Goal: Task Accomplishment & Management: Manage account settings

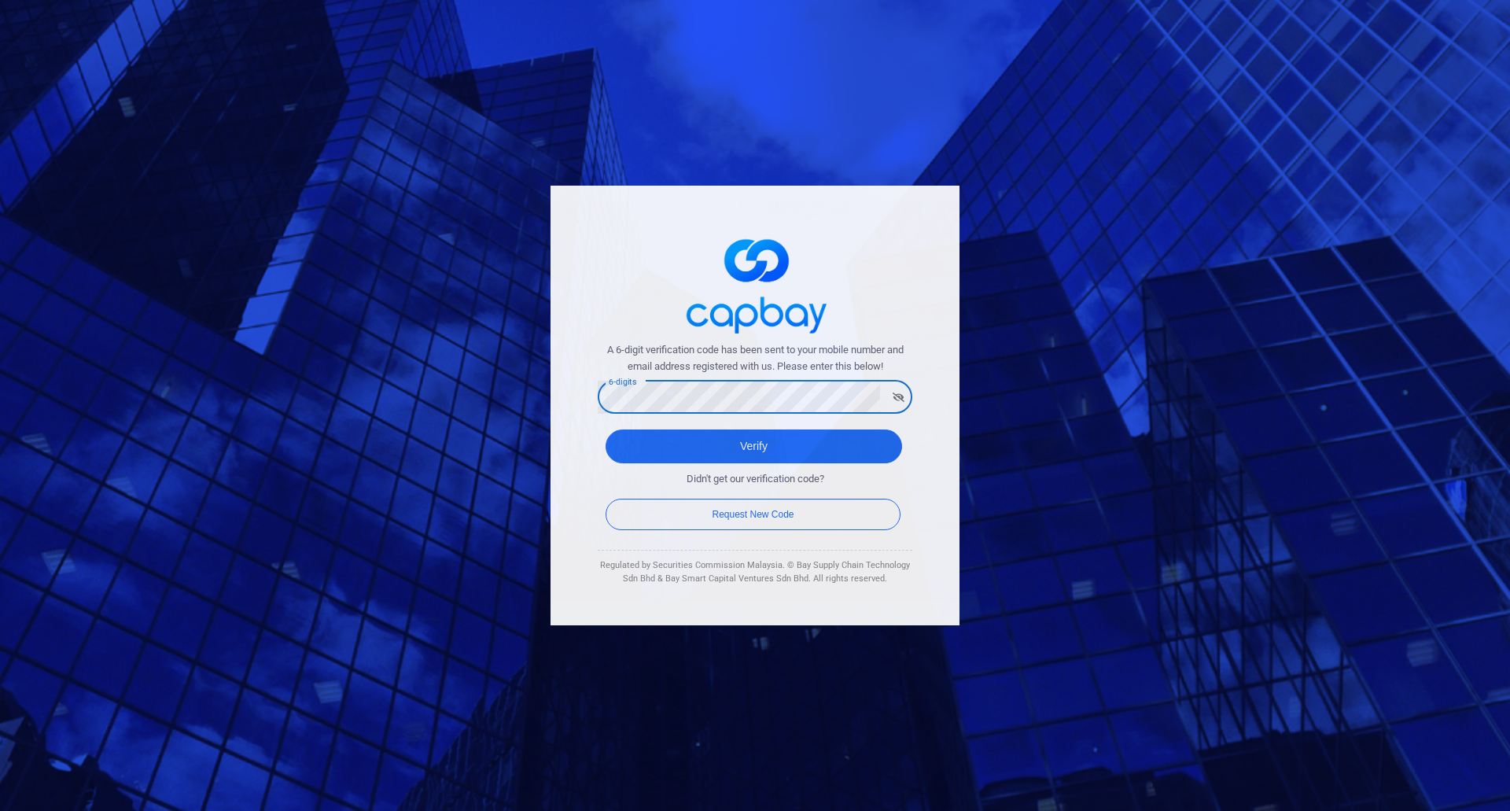
click at [502, 391] on div "A 6-digit verification code has been sent to your mobile number and email addre…" at bounding box center [755, 405] width 1510 height 811
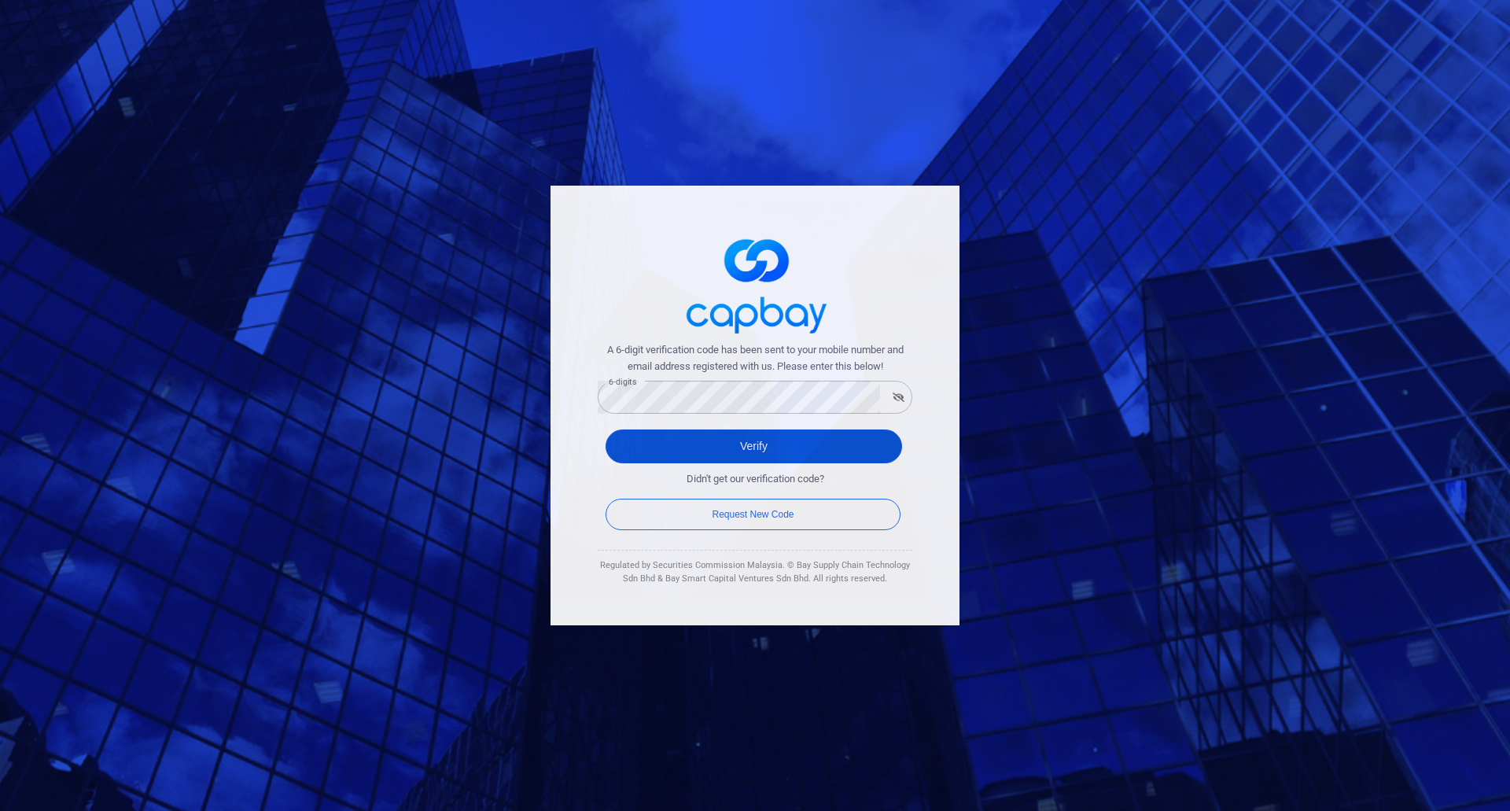
click at [775, 440] on button "Verify" at bounding box center [754, 447] width 297 height 34
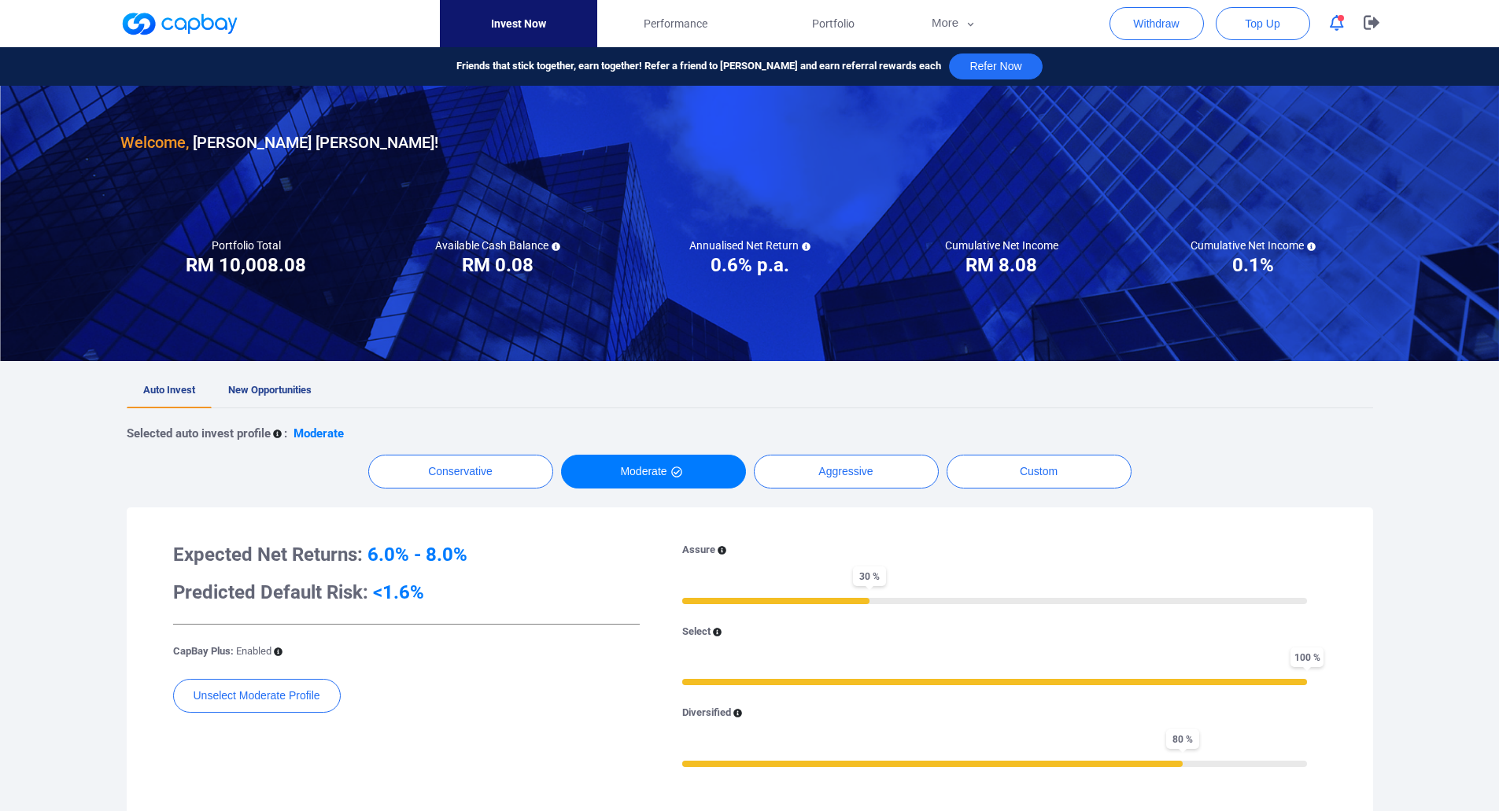
click at [1472, 26] on div at bounding box center [749, 35] width 1499 height 71
click at [1472, 32] on div at bounding box center [749, 35] width 1499 height 71
click at [1346, 24] on button "button" at bounding box center [1337, 23] width 30 height 24
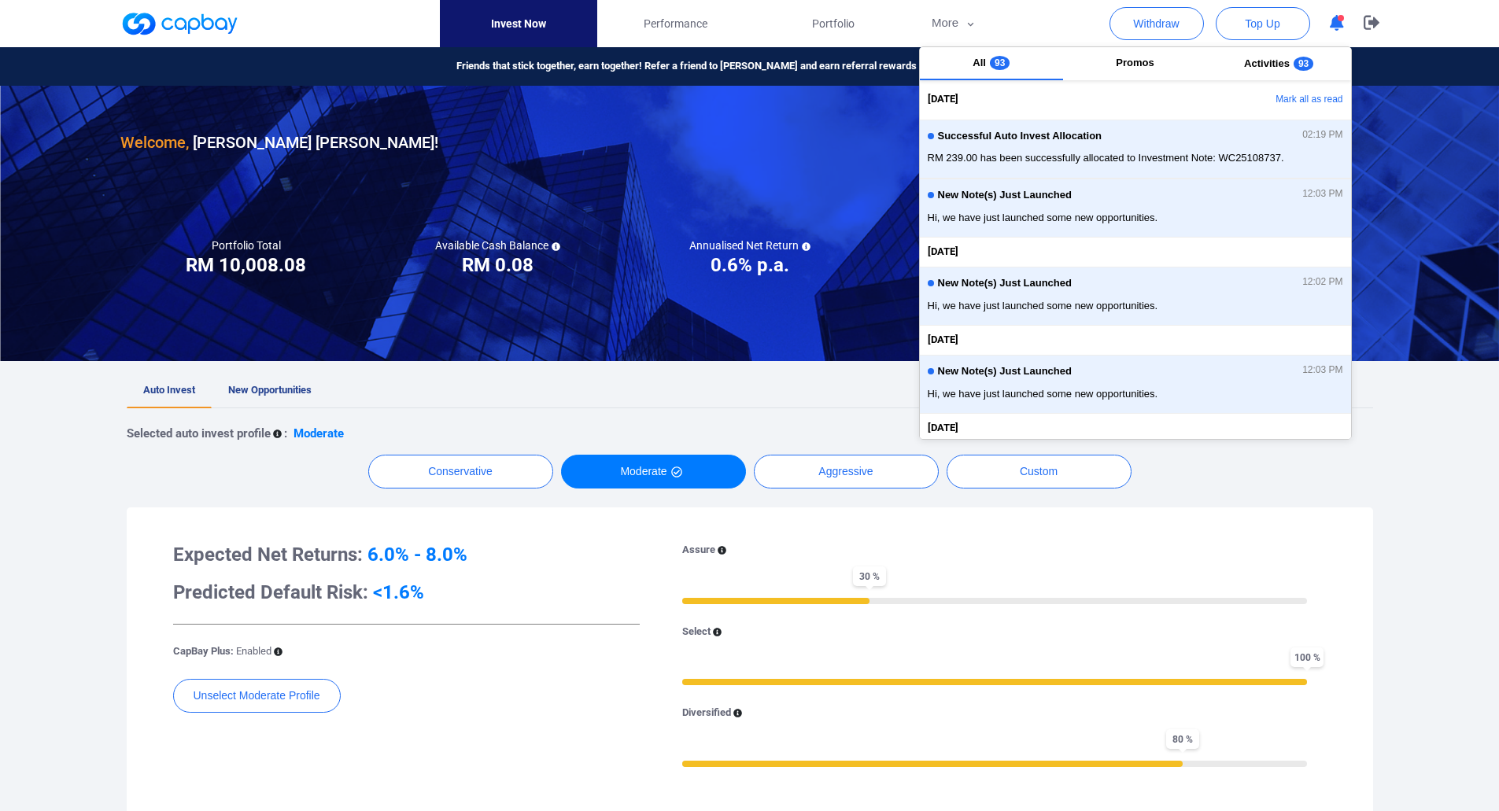
click at [1340, 27] on icon "button" at bounding box center [1336, 23] width 14 height 17
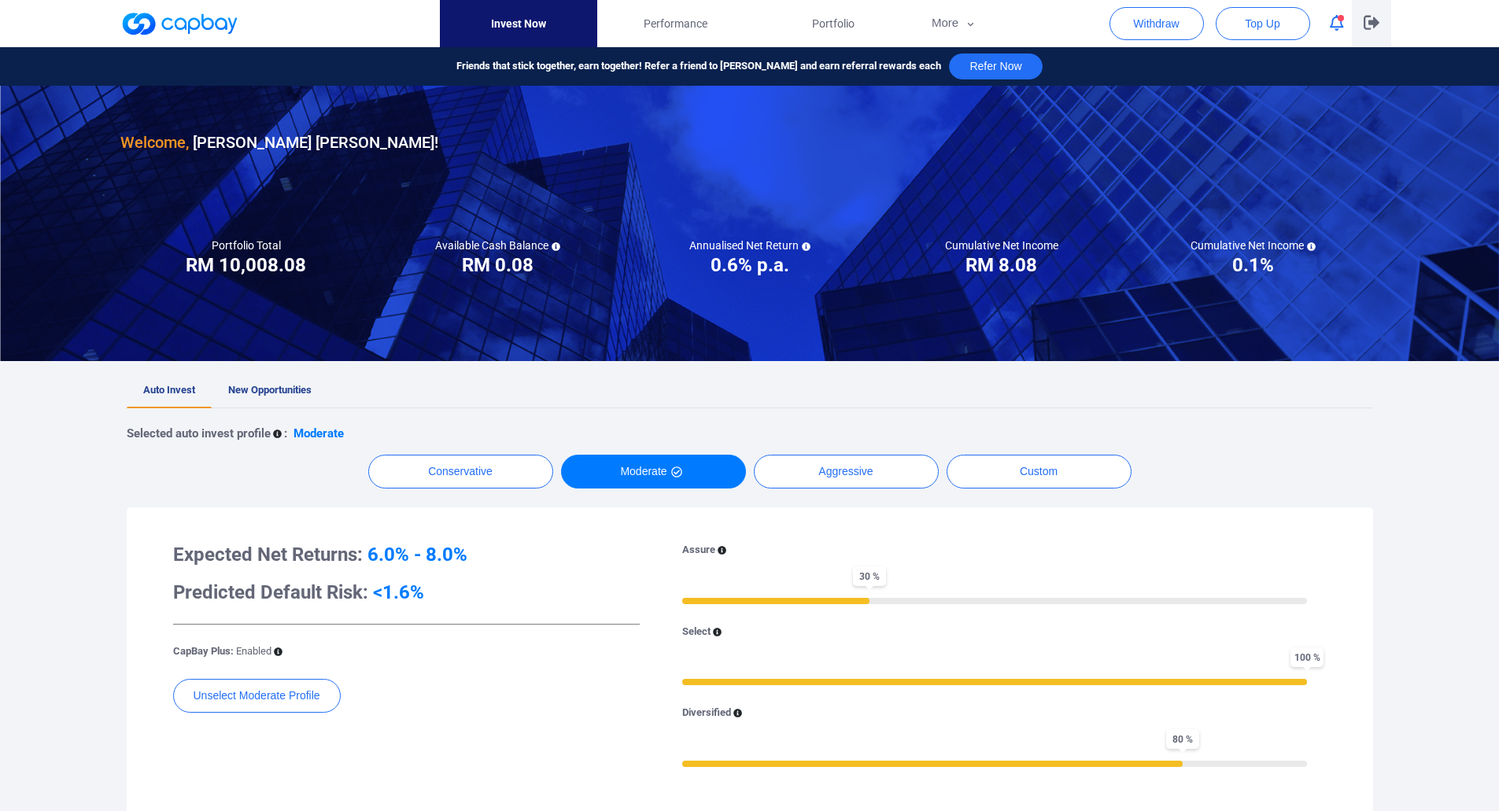
click at [1367, 22] on icon "button" at bounding box center [1371, 22] width 16 height 15
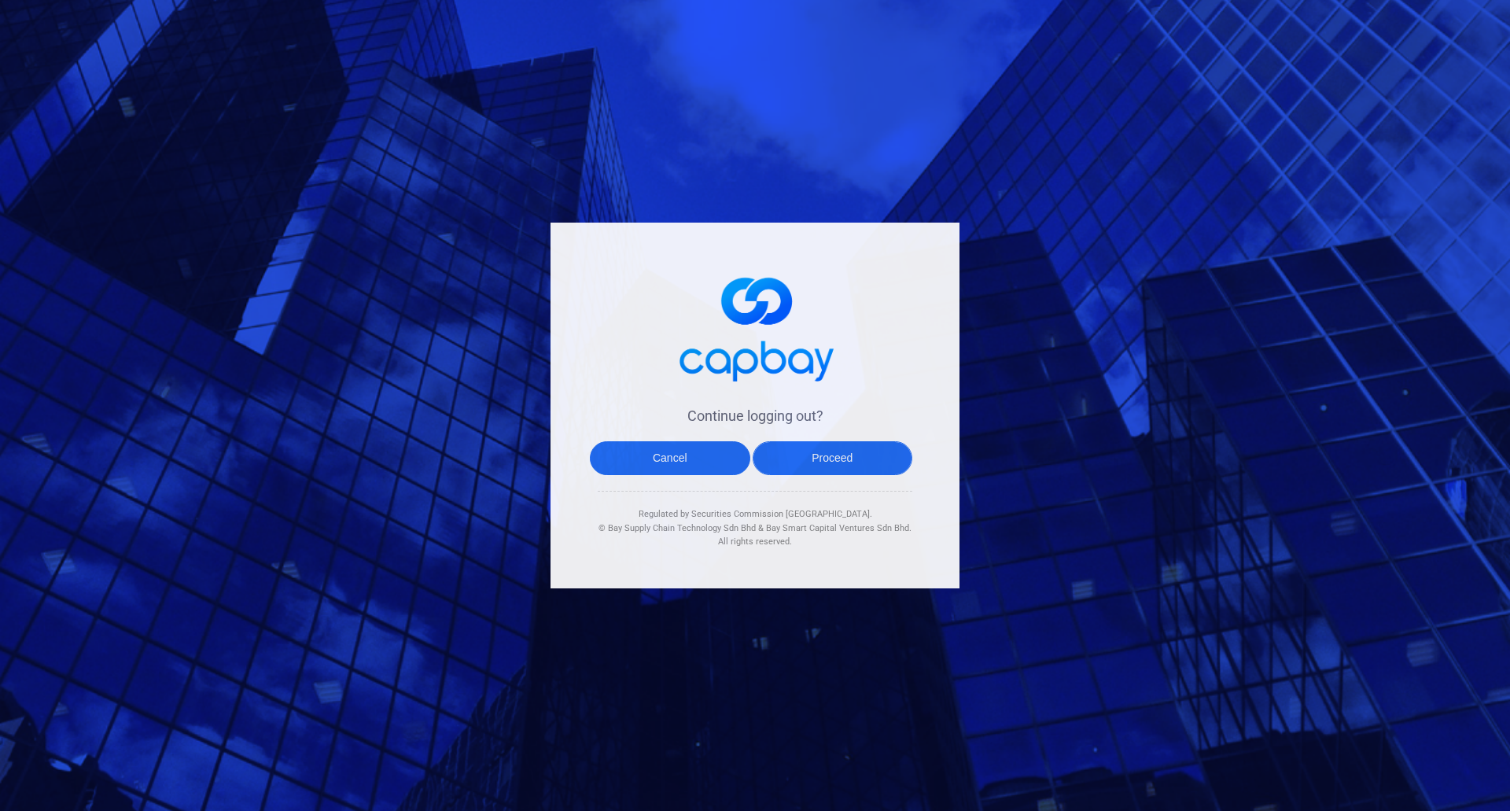
click at [813, 463] on button "Proceed" at bounding box center [833, 458] width 160 height 34
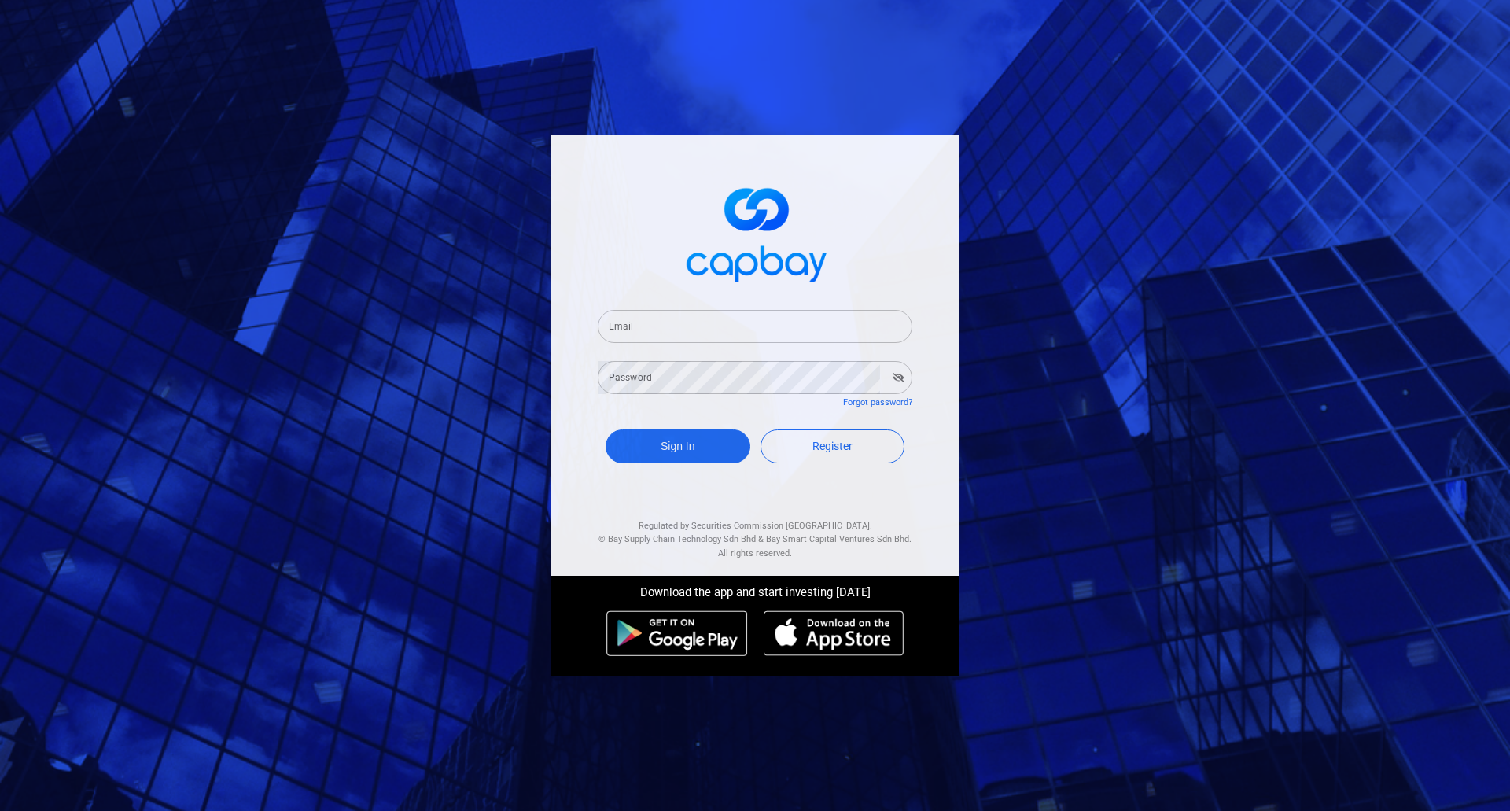
type input "[EMAIL_ADDRESS][DOMAIN_NAME]"
